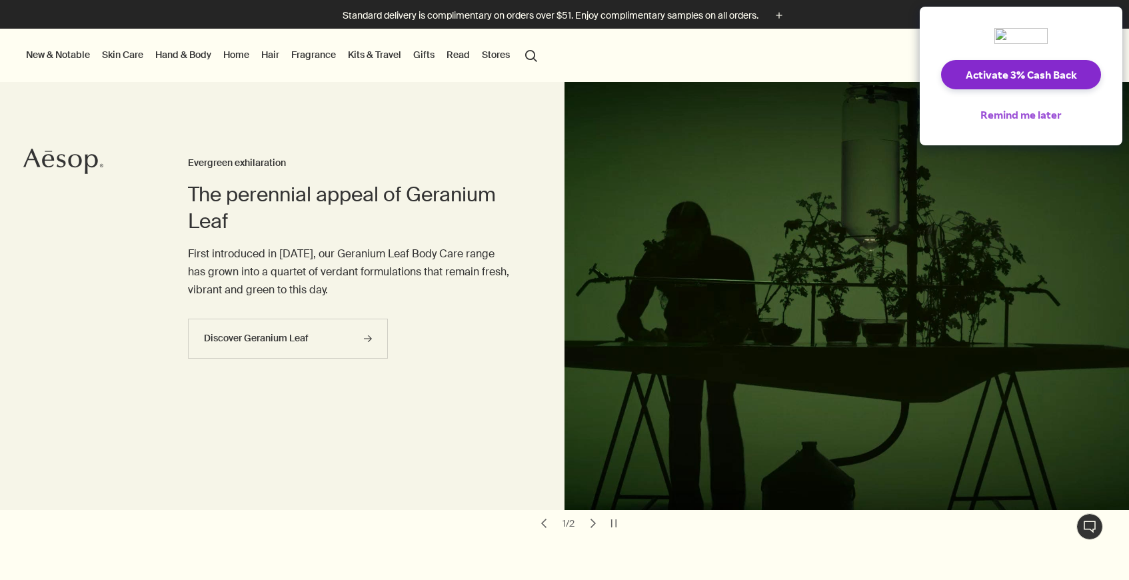
click at [1039, 113] on button "Remind me later" at bounding box center [1020, 114] width 103 height 29
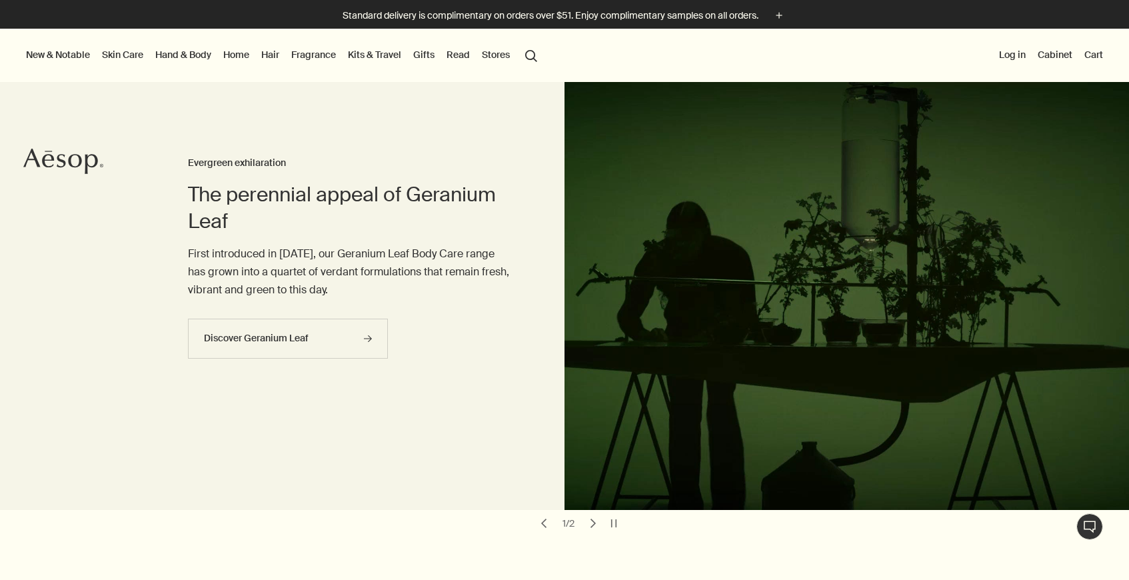
click at [1015, 54] on button "Log in" at bounding box center [1012, 54] width 32 height 17
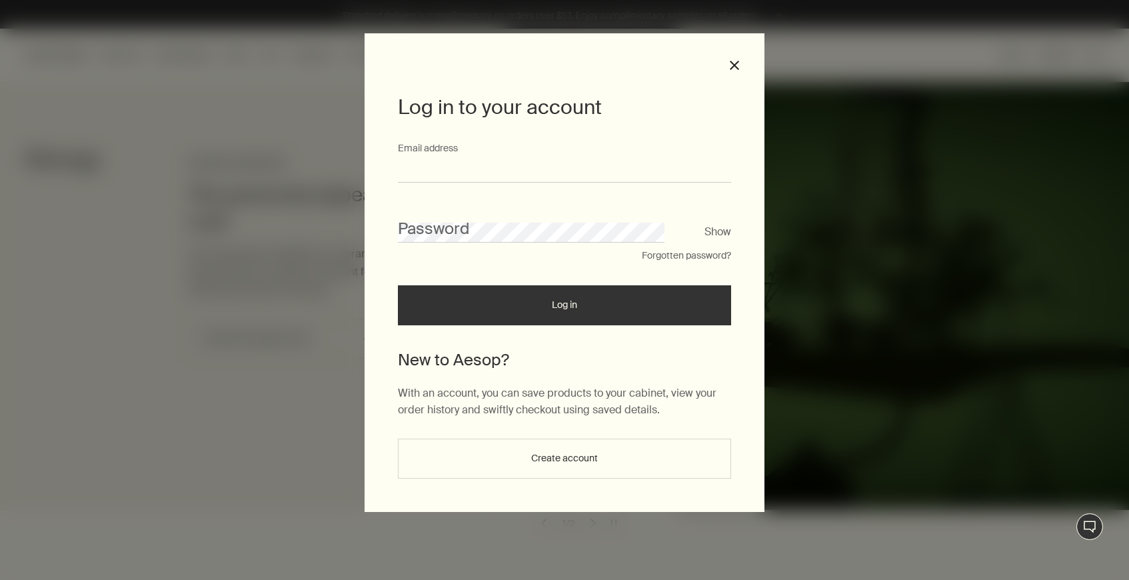
type input "**********"
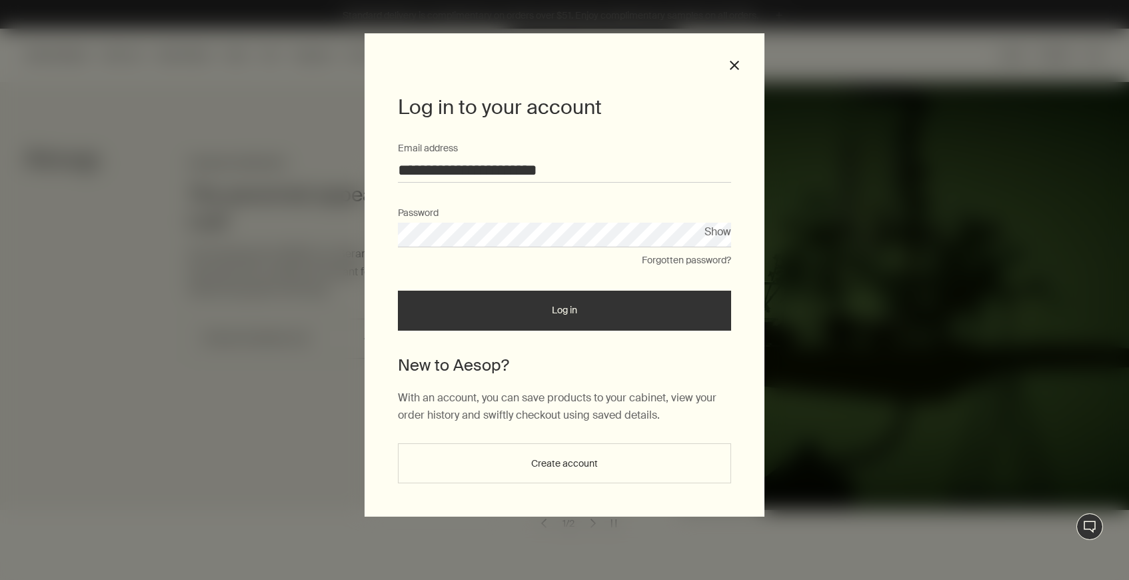
click at [532, 312] on button "Log in" at bounding box center [564, 310] width 333 height 40
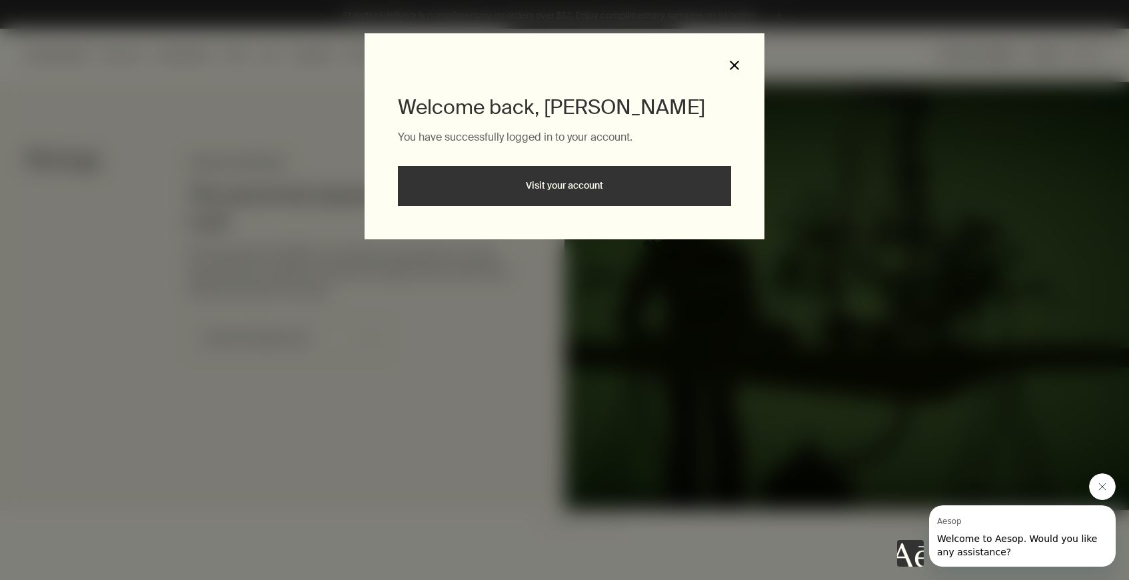
click at [734, 63] on button "close" at bounding box center [734, 65] width 12 height 12
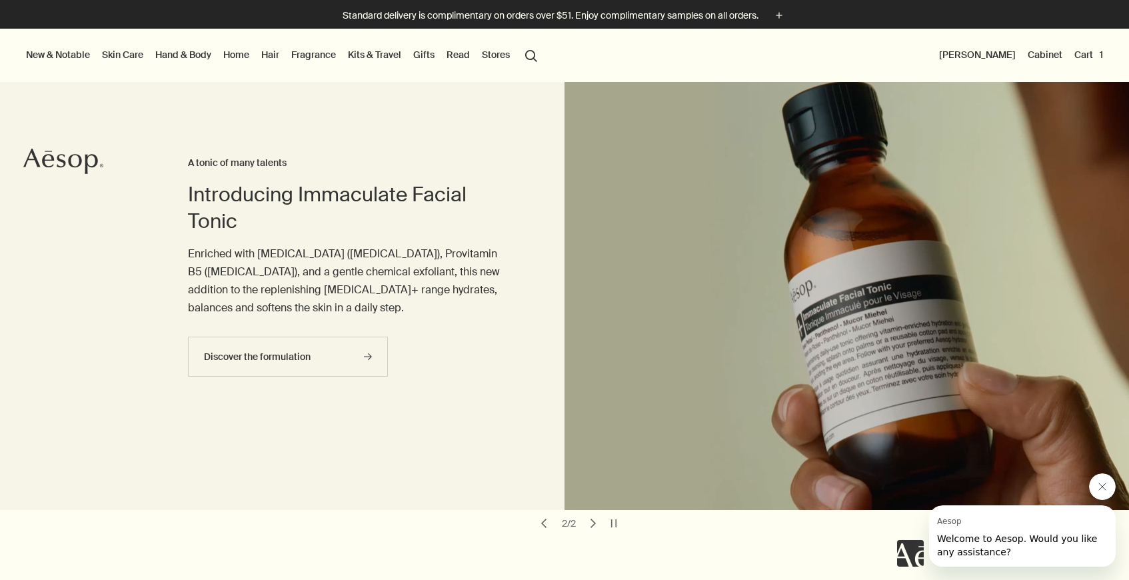
click at [1085, 59] on button "Cart 1" at bounding box center [1088, 54] width 34 height 17
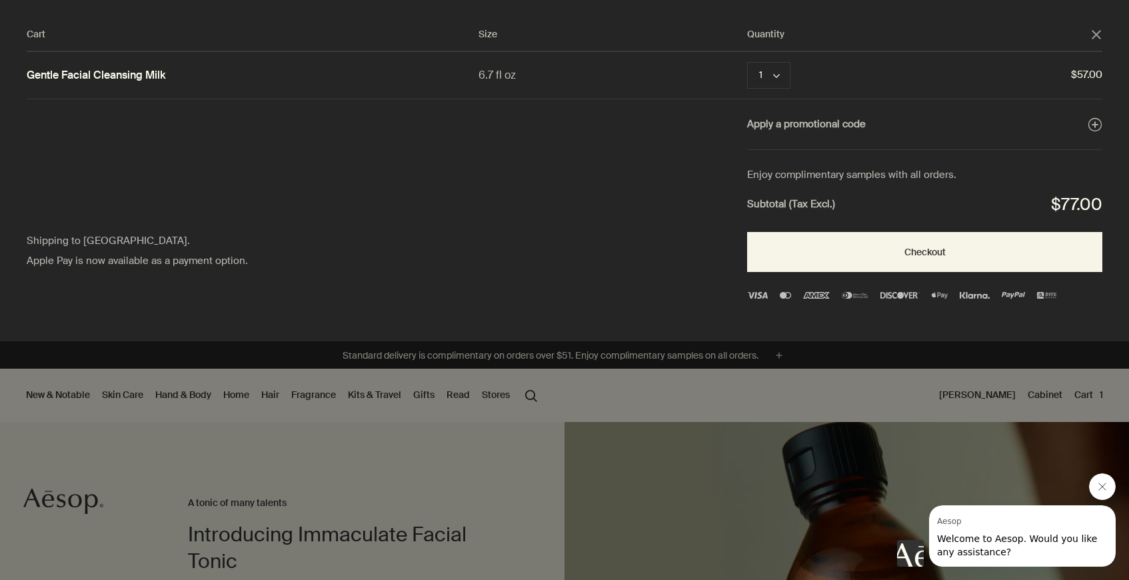
click at [500, 479] on div "Cart" at bounding box center [564, 290] width 1129 height 580
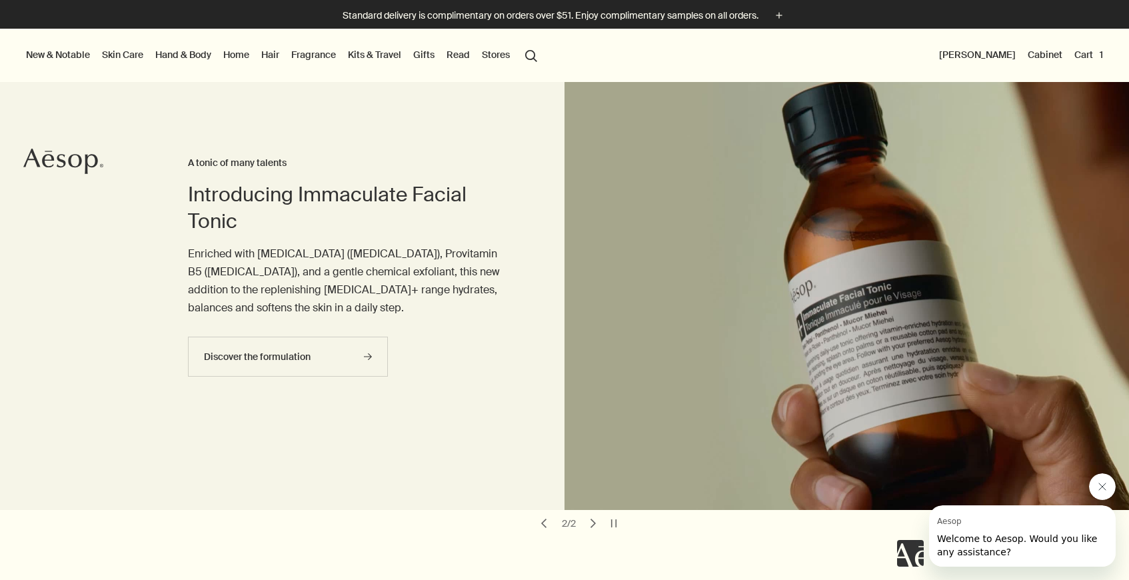
click at [127, 59] on link "Skin Care" at bounding box center [122, 54] width 47 height 17
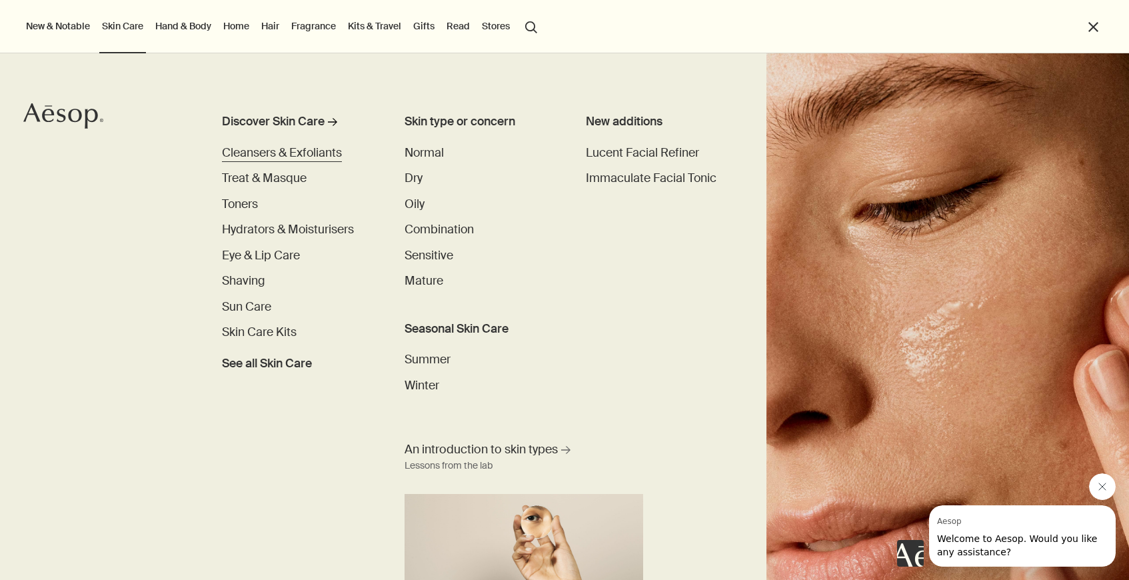
click at [281, 154] on span "Cleansers & Exfoliants" at bounding box center [282, 152] width 120 height 15
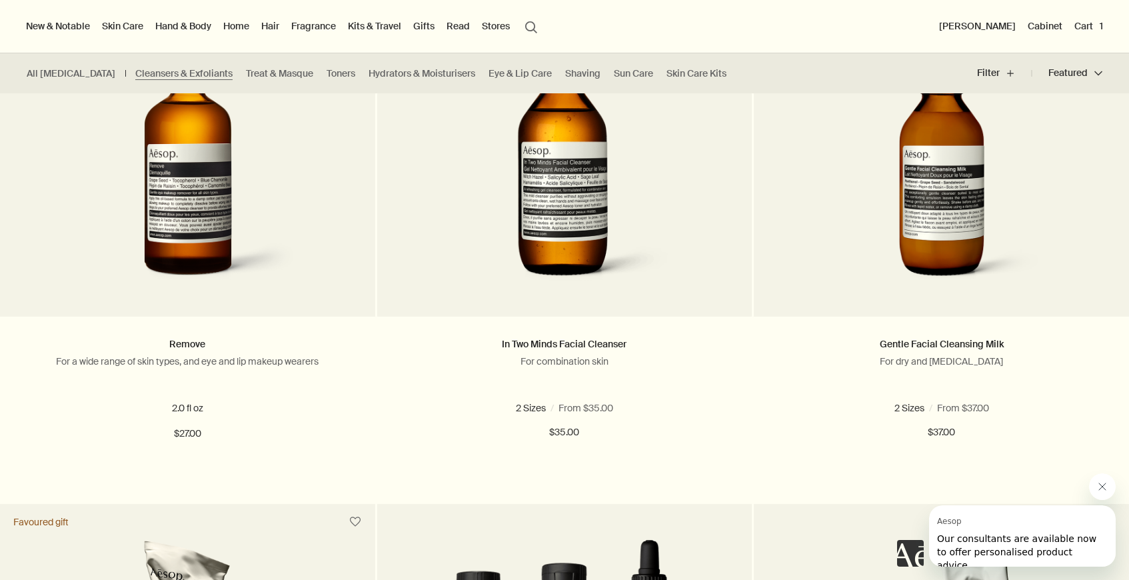
scroll to position [1360, 0]
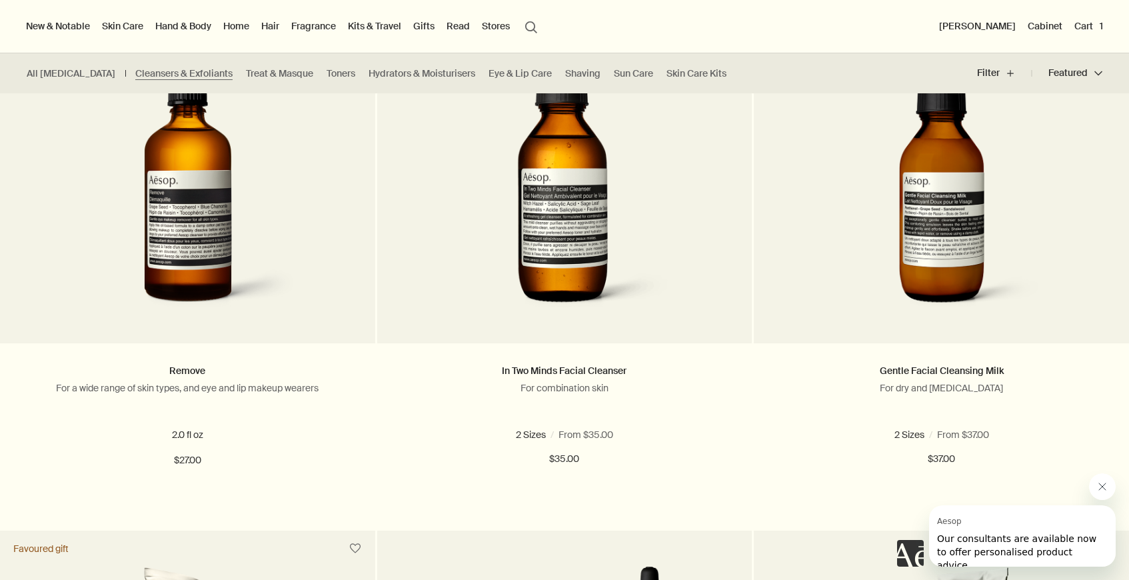
click at [996, 29] on button "[PERSON_NAME]" at bounding box center [977, 25] width 82 height 17
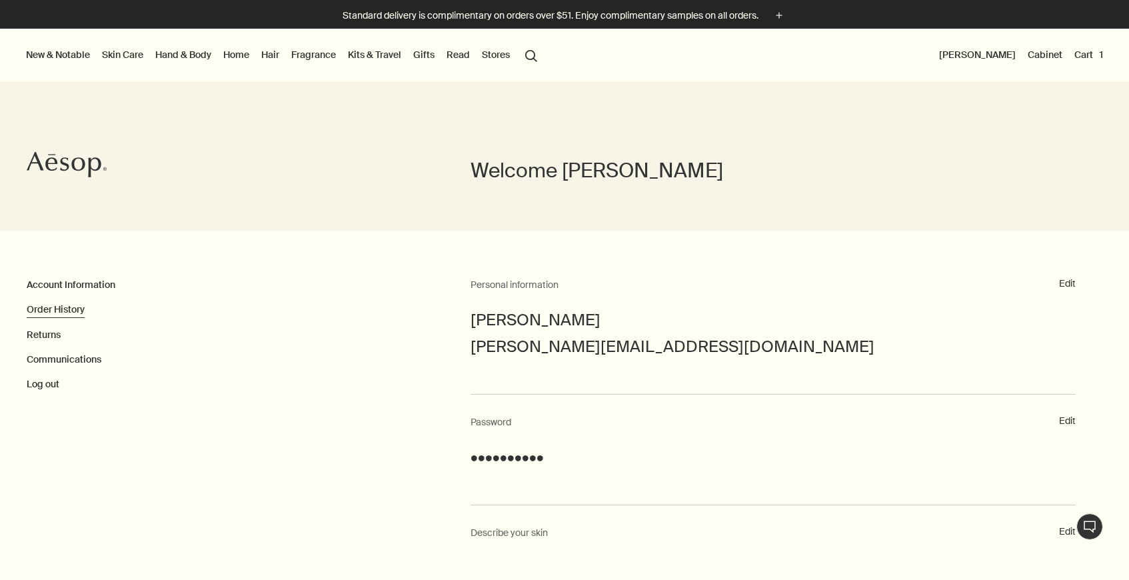
click at [80, 307] on link "Order History" at bounding box center [56, 309] width 58 height 12
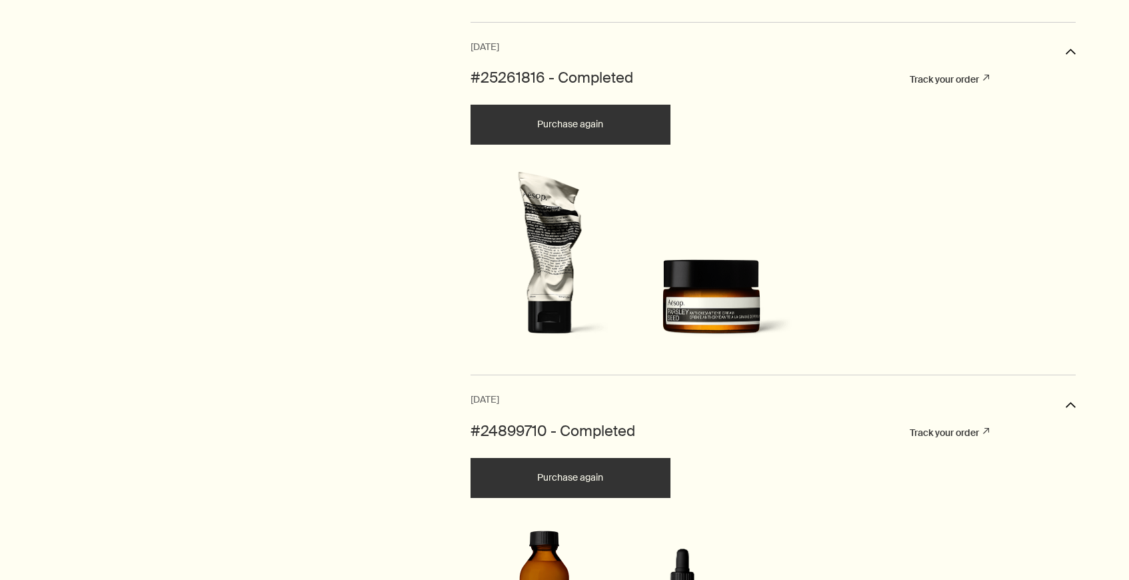
scroll to position [1422, 0]
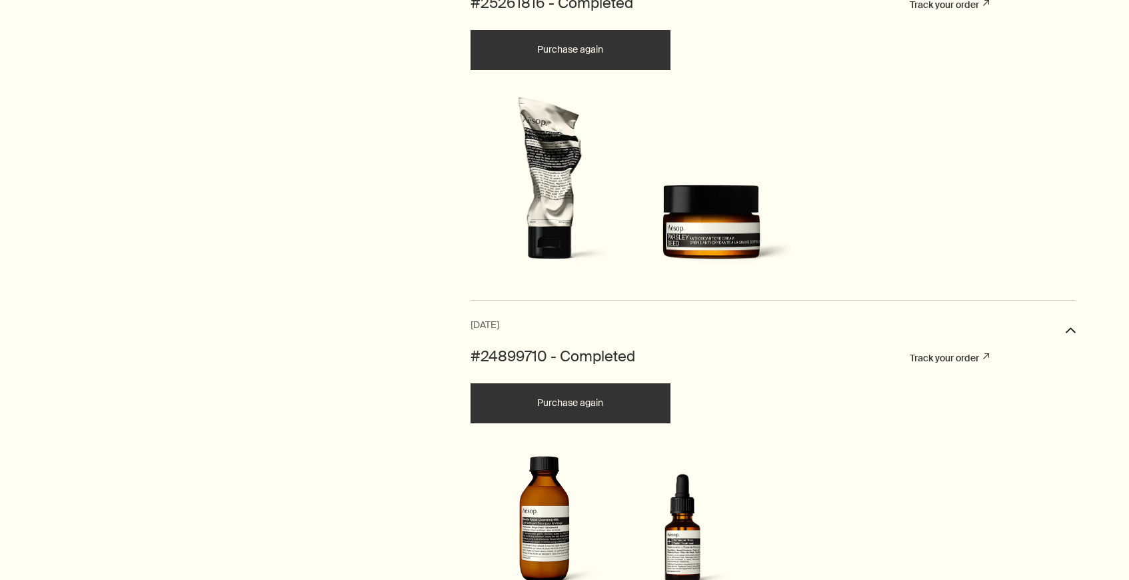
click at [571, 271] on img at bounding box center [549, 184] width 152 height 175
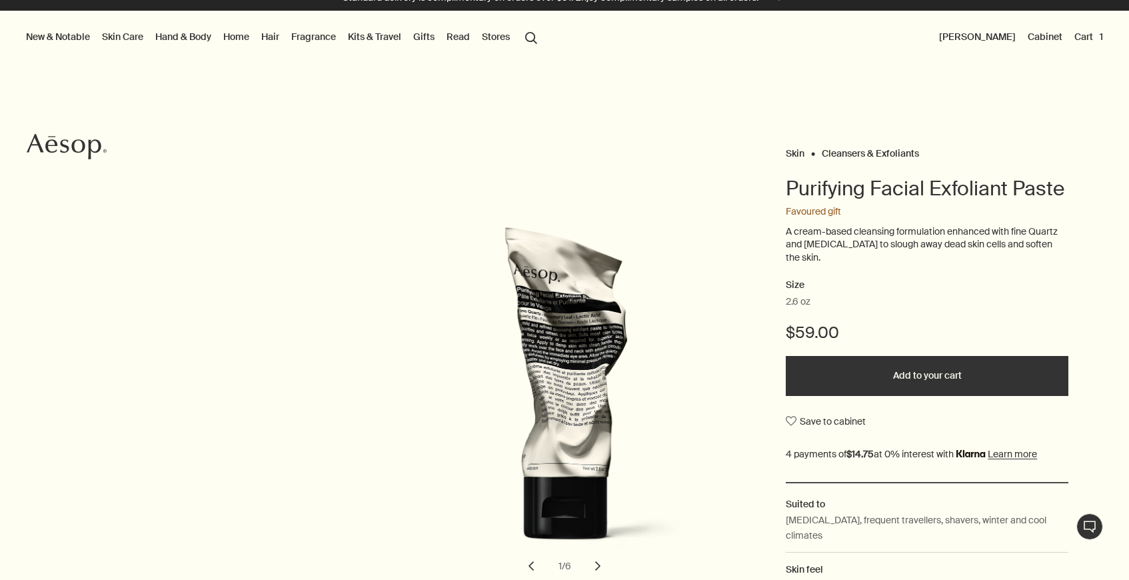
scroll to position [21, 0]
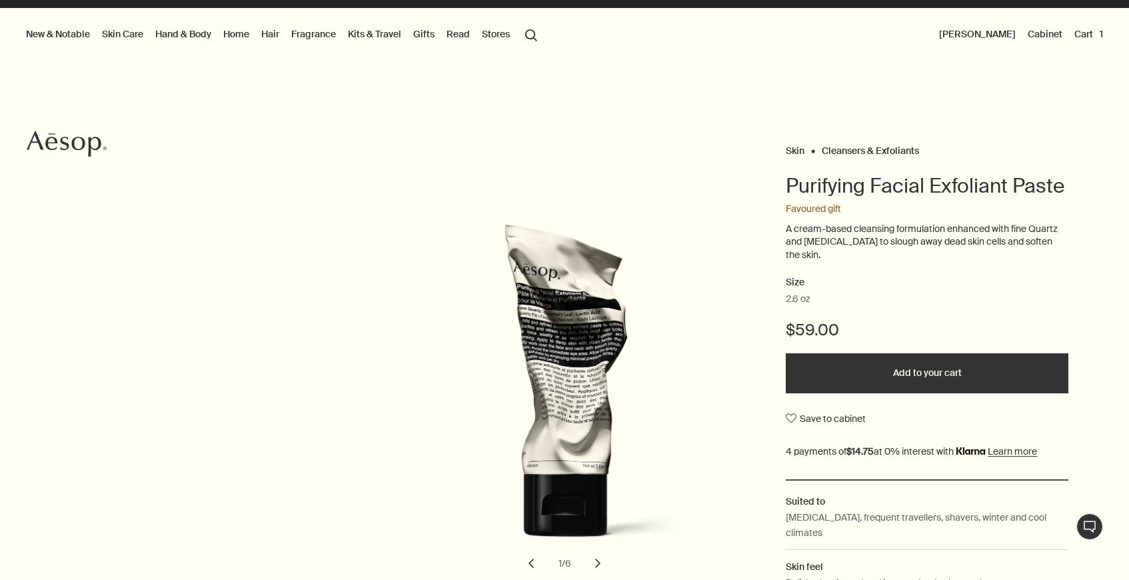
click at [895, 372] on button "Add to your cart" at bounding box center [927, 373] width 283 height 40
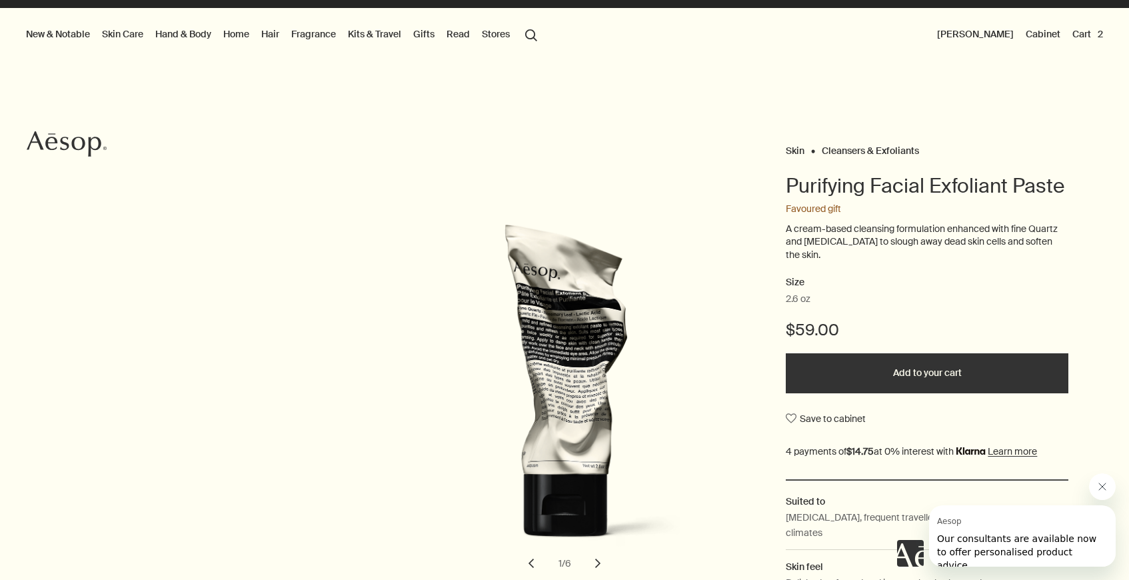
click at [127, 39] on link "Skin Care" at bounding box center [122, 33] width 47 height 17
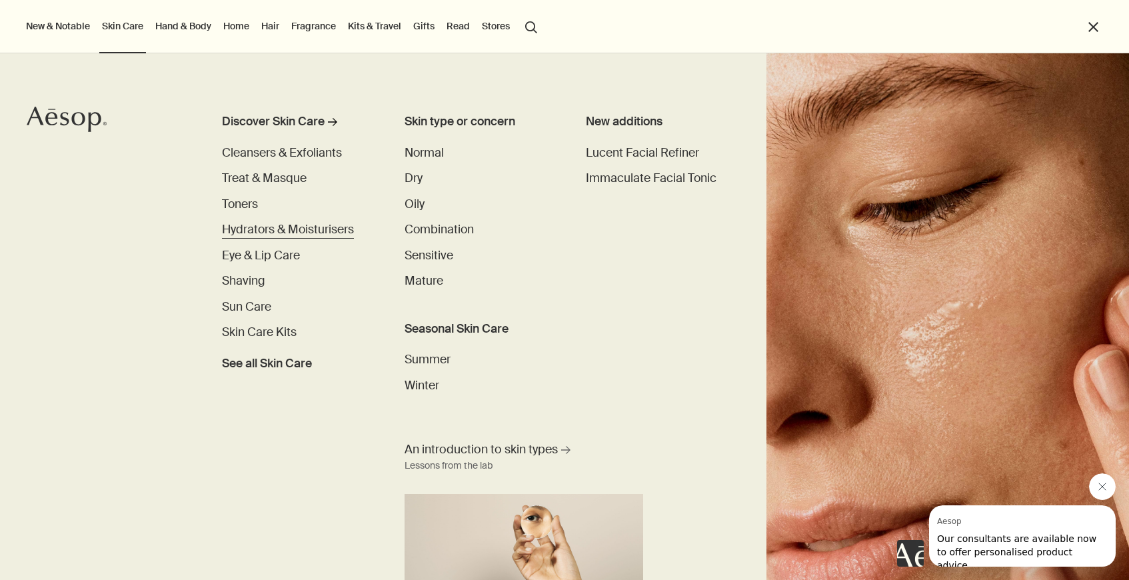
click at [257, 232] on span "Hydrators & Moisturisers" at bounding box center [288, 229] width 132 height 15
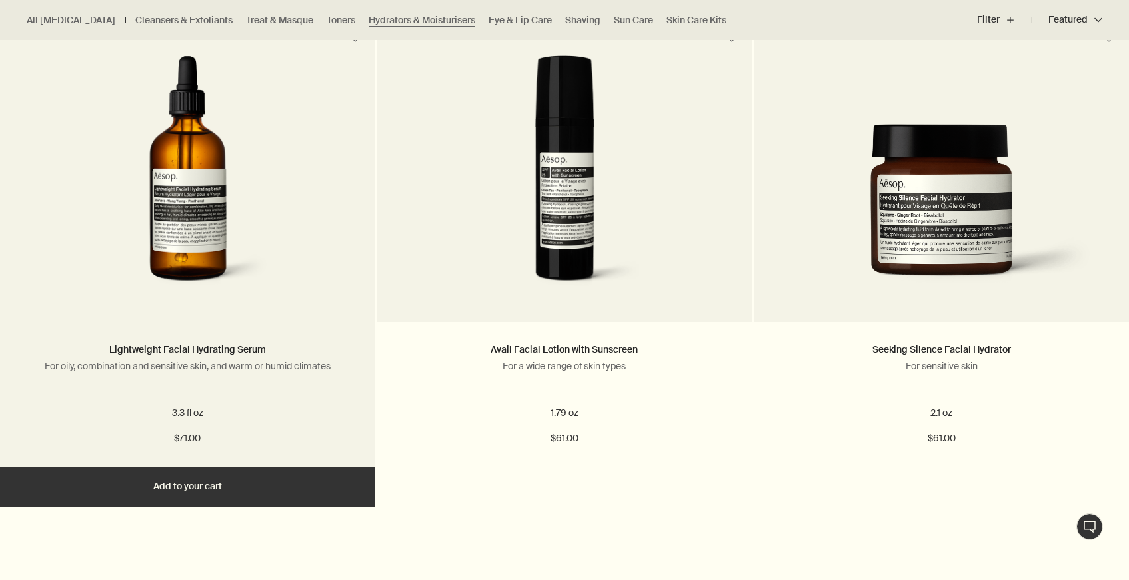
scroll to position [2362, 0]
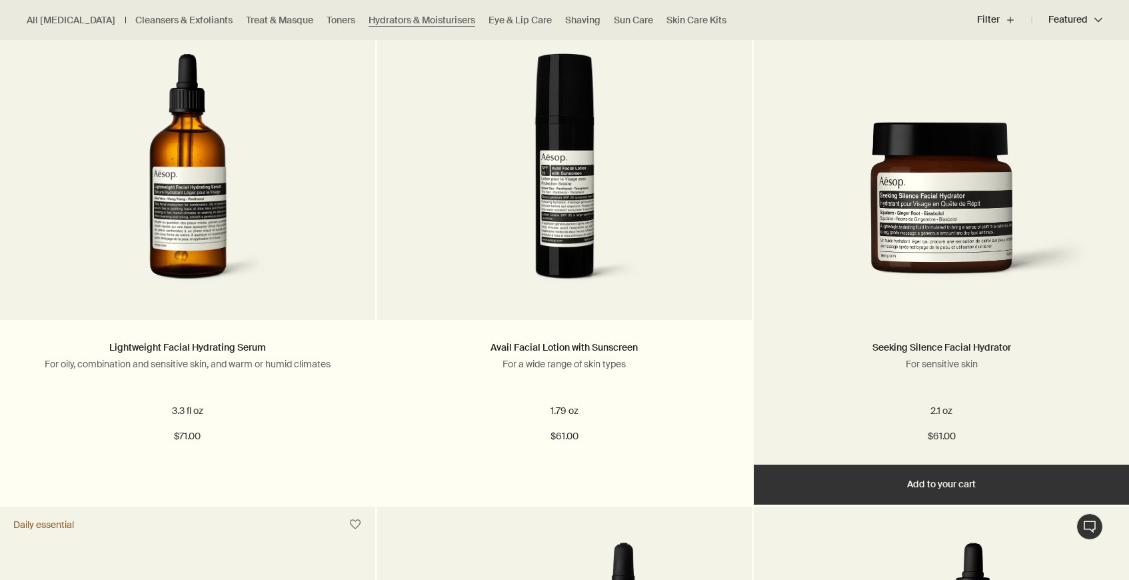
click at [951, 477] on button "Add Add to your cart" at bounding box center [941, 484] width 375 height 40
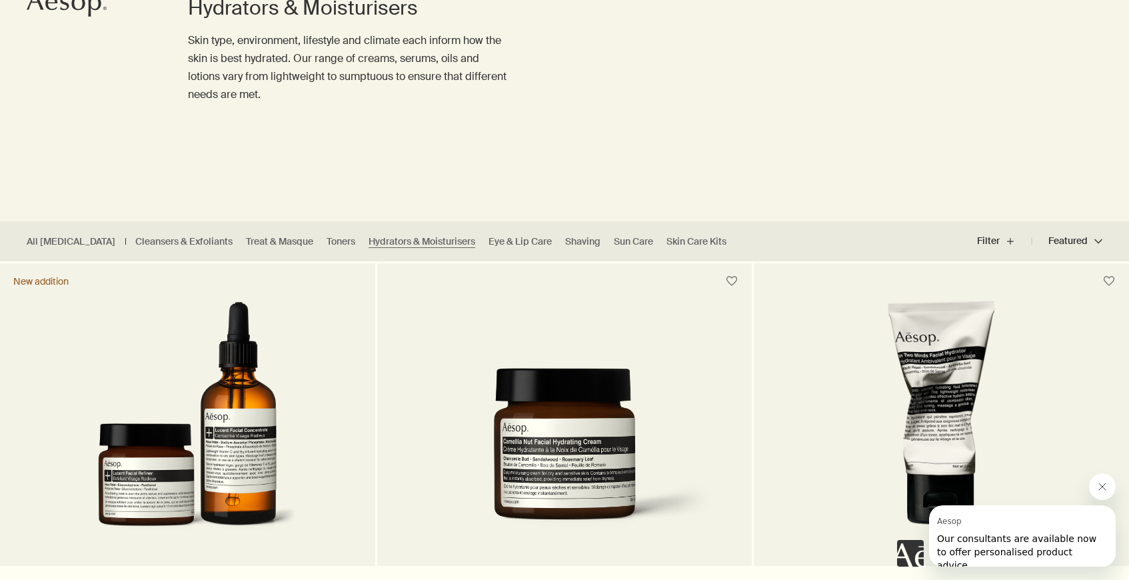
scroll to position [278, 0]
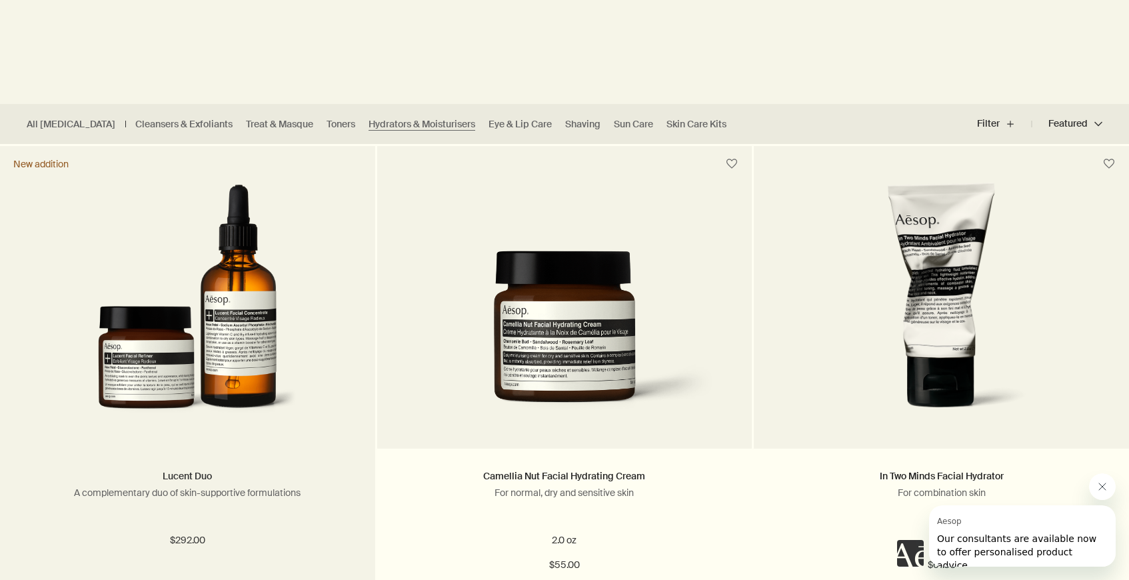
click at [198, 478] on link "Lucent Duo" at bounding box center [187, 476] width 49 height 12
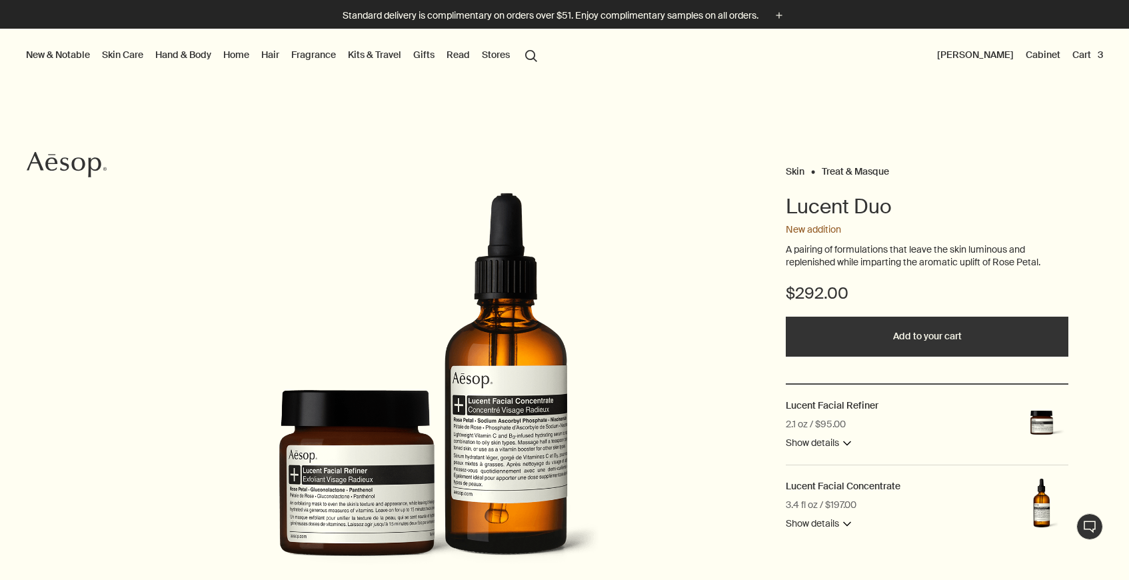
click at [822, 440] on button "Show details downArrow" at bounding box center [818, 443] width 65 height 16
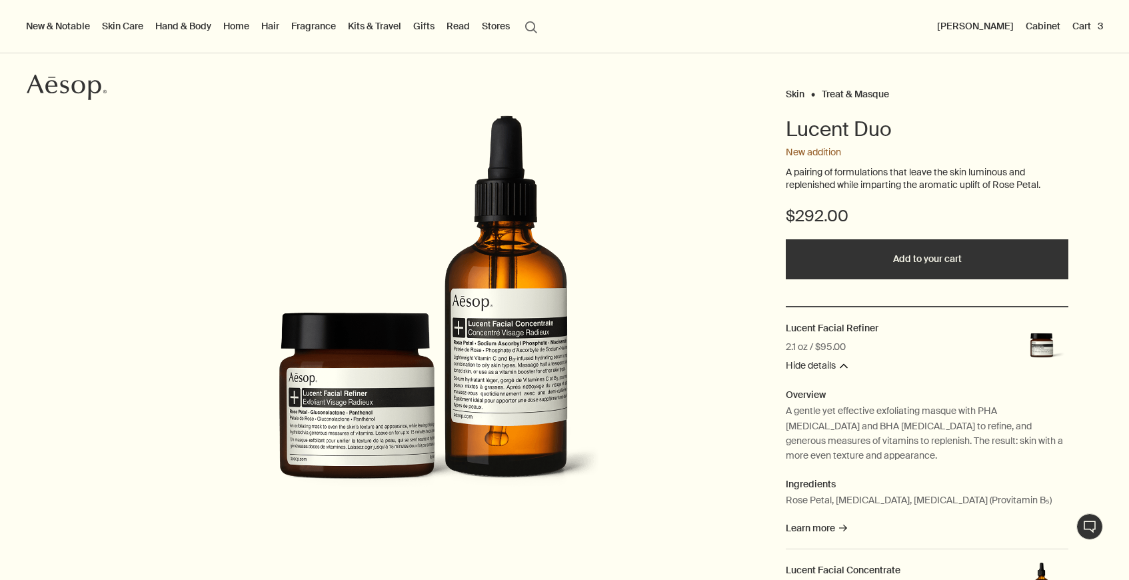
scroll to position [81, 0]
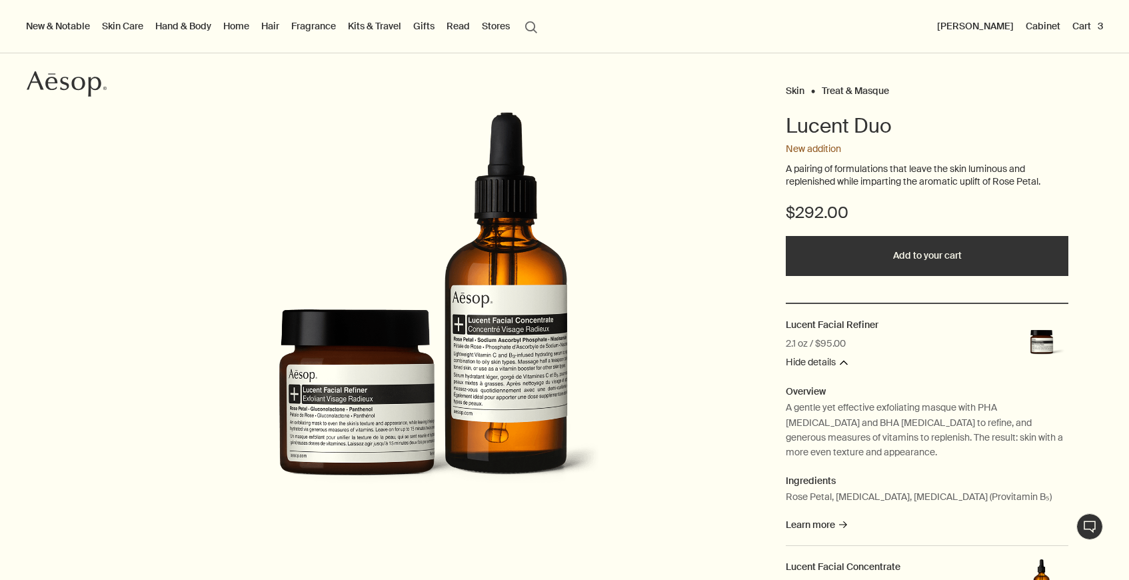
click at [1042, 338] on img at bounding box center [1041, 343] width 53 height 53
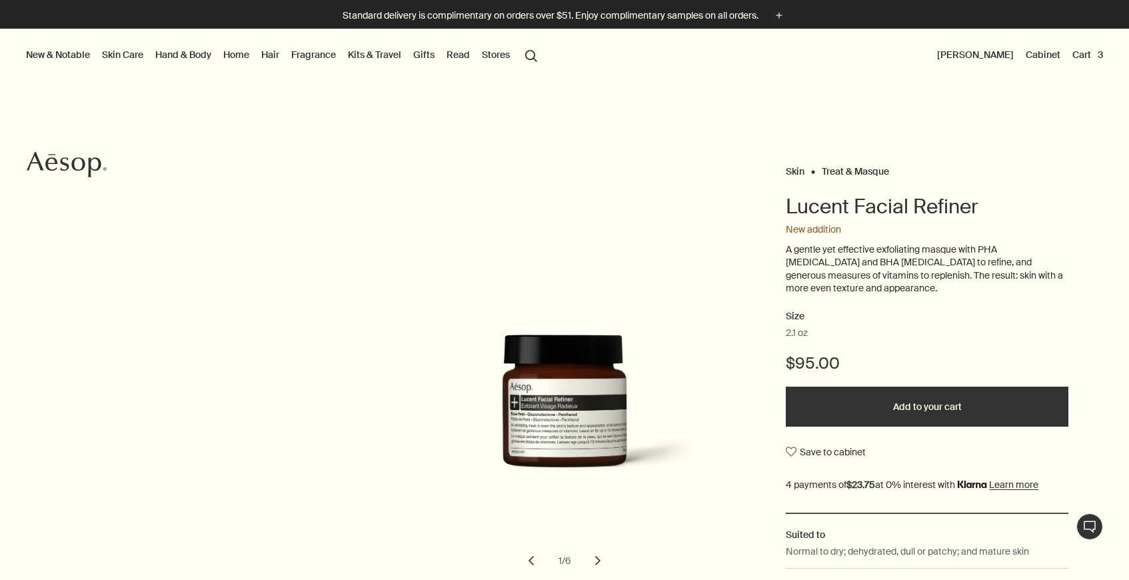
click at [965, 394] on button "Add to your cart" at bounding box center [927, 406] width 283 height 40
click at [1086, 57] on button "Cart 4" at bounding box center [1087, 54] width 37 height 17
